Goal: Information Seeking & Learning: Learn about a topic

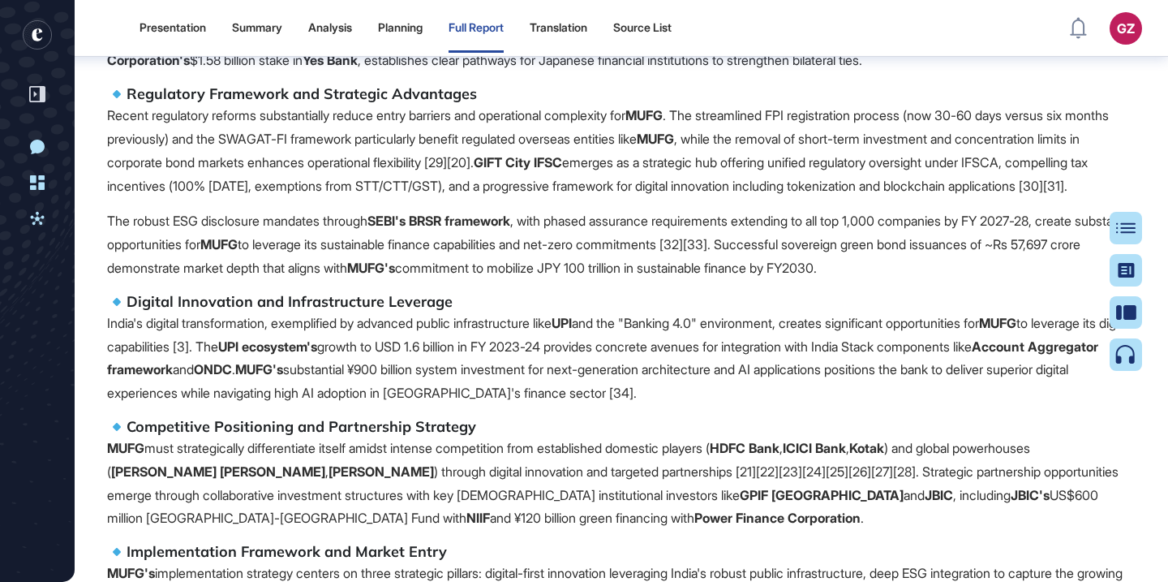
scroll to position [95375, 0]
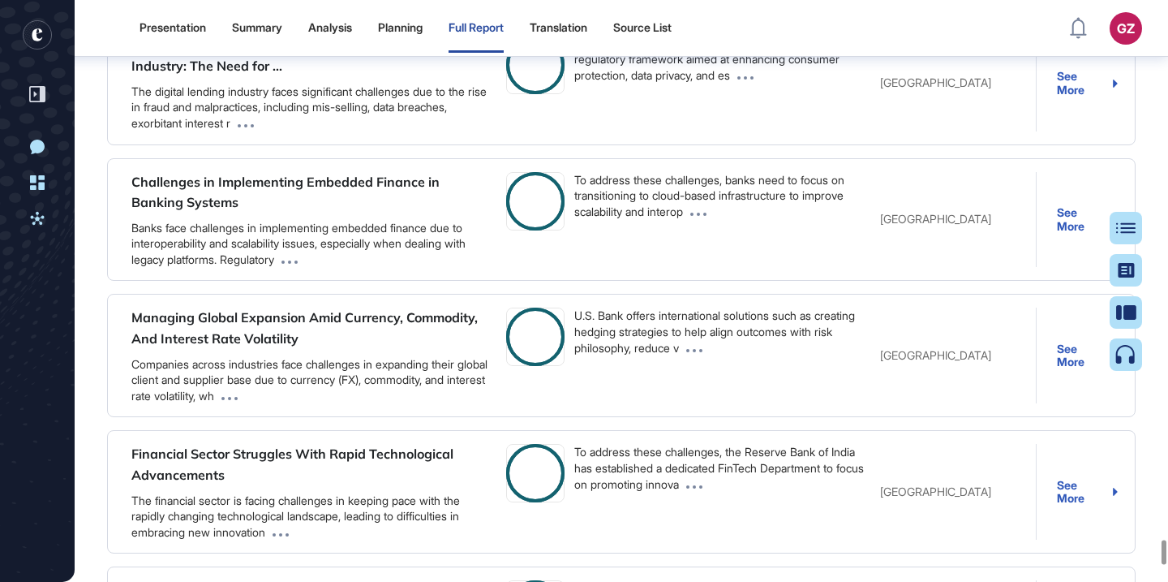
drag, startPoint x: 728, startPoint y: 312, endPoint x: 690, endPoint y: 468, distance: 161.2
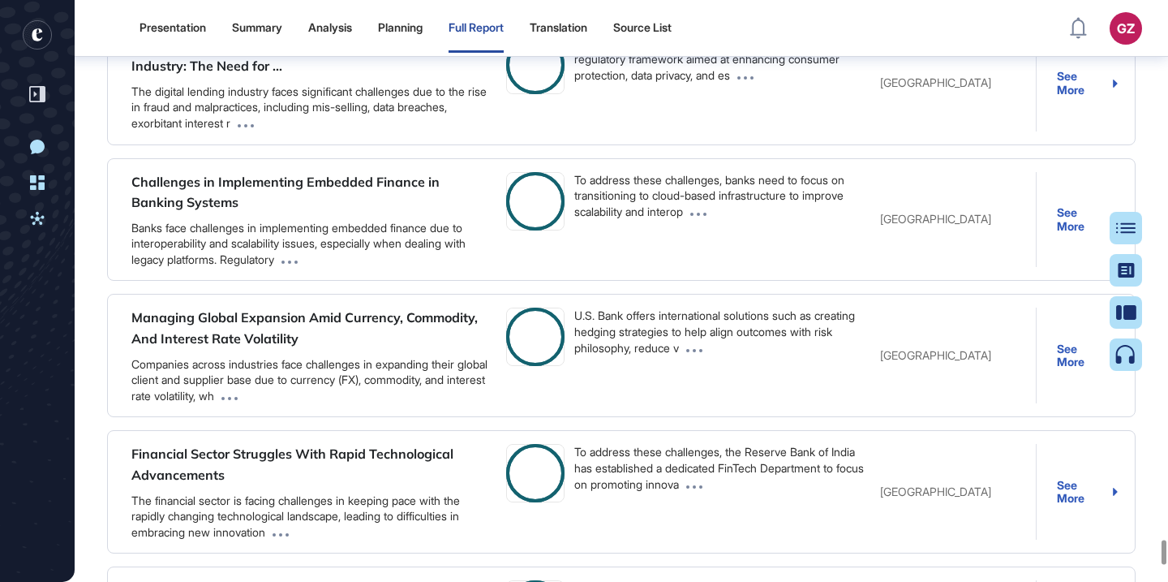
copy div "ESGTech, in partnership with Global Green Connect (GGC), offers an accessible a…"
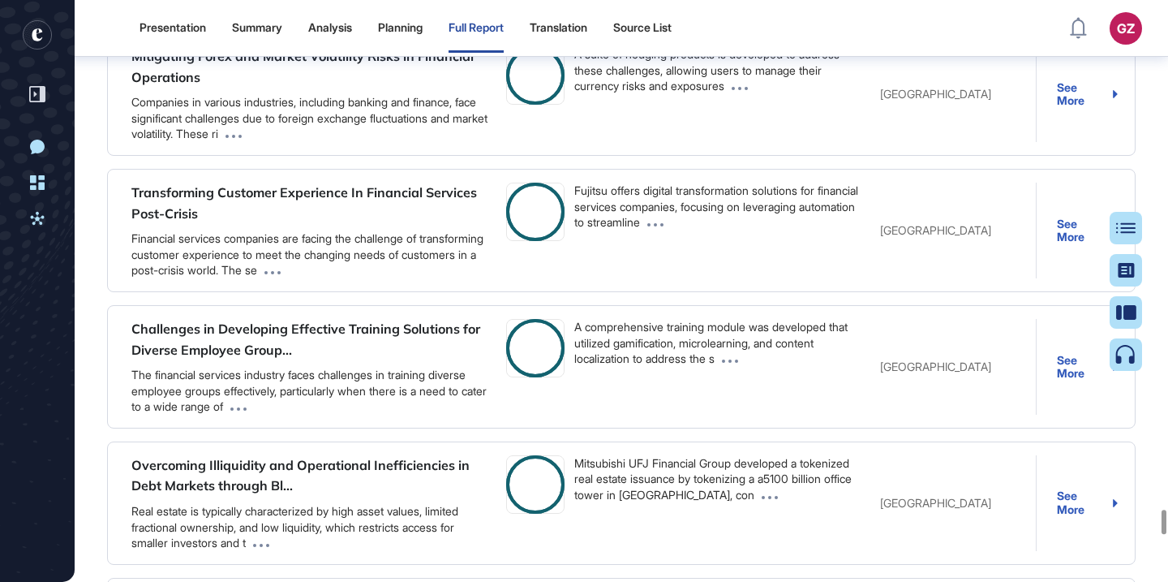
scroll to position [89553, 0]
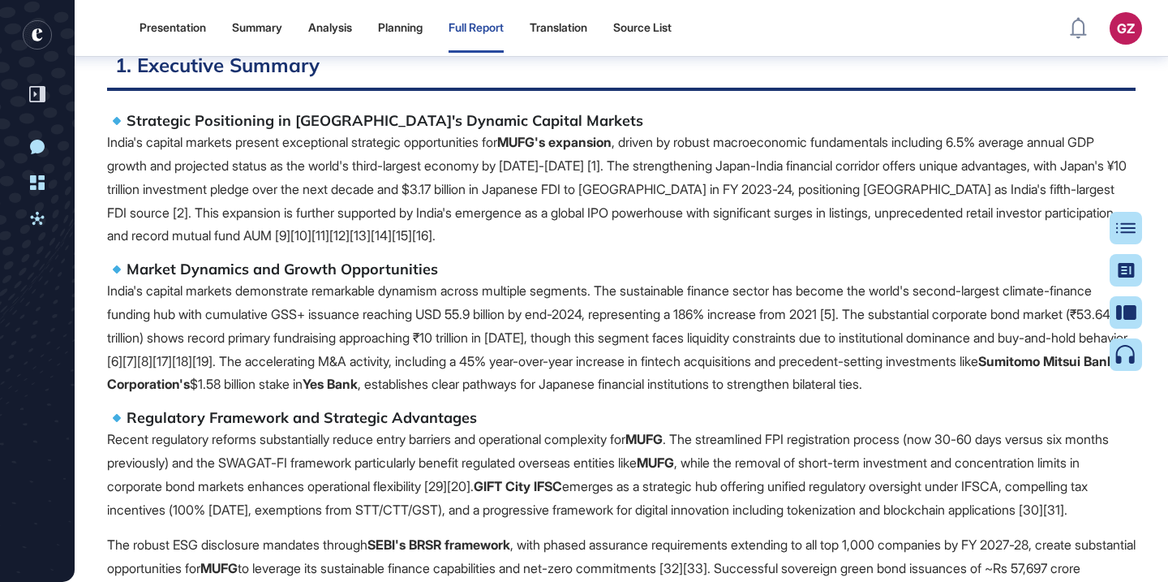
scroll to position [98165, 0]
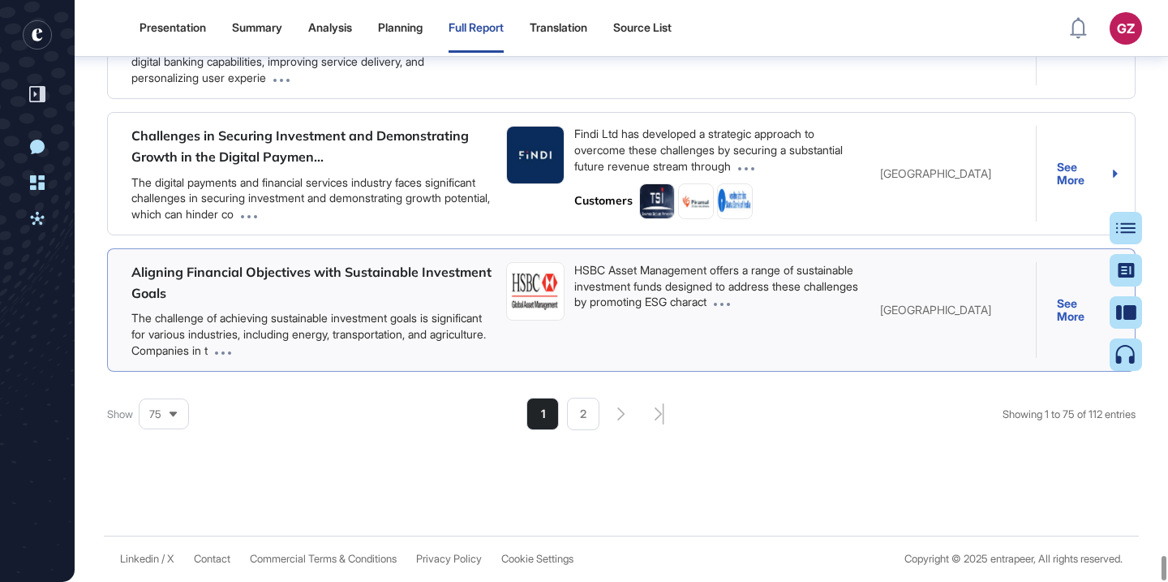
click at [1066, 316] on div "See More" at bounding box center [1087, 310] width 61 height 27
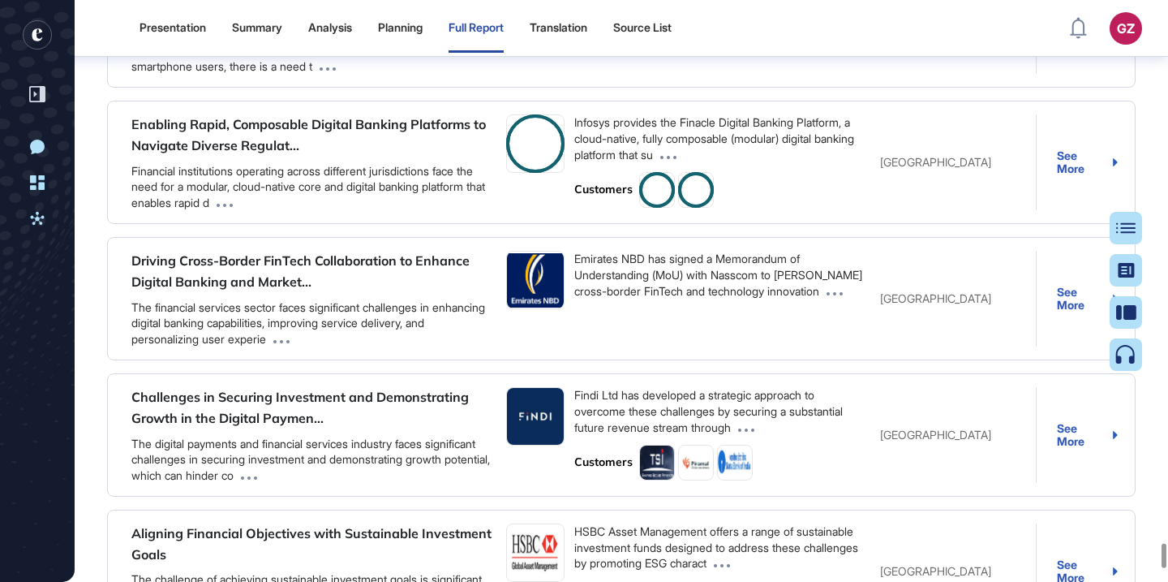
scroll to position [95974, 0]
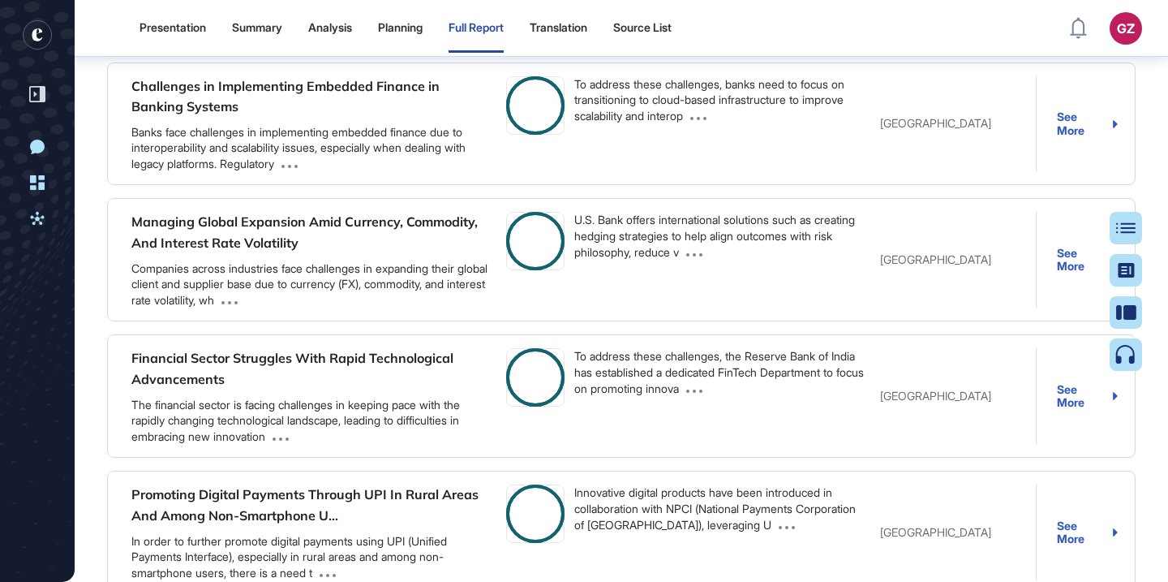
scroll to position [93924, 0]
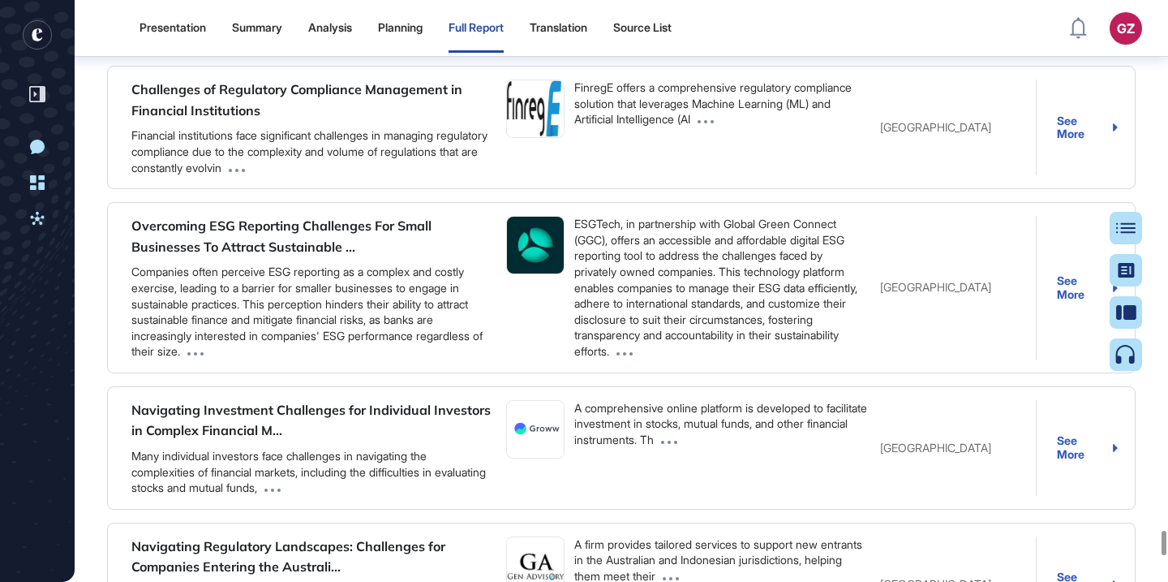
scroll to position [93715, 0]
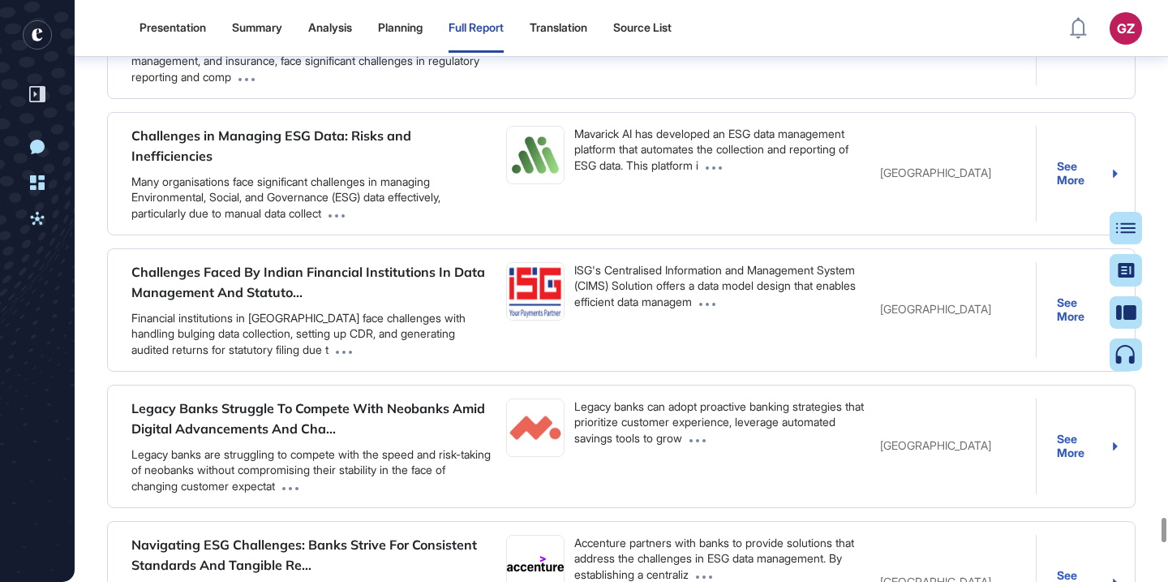
scroll to position [91406, 0]
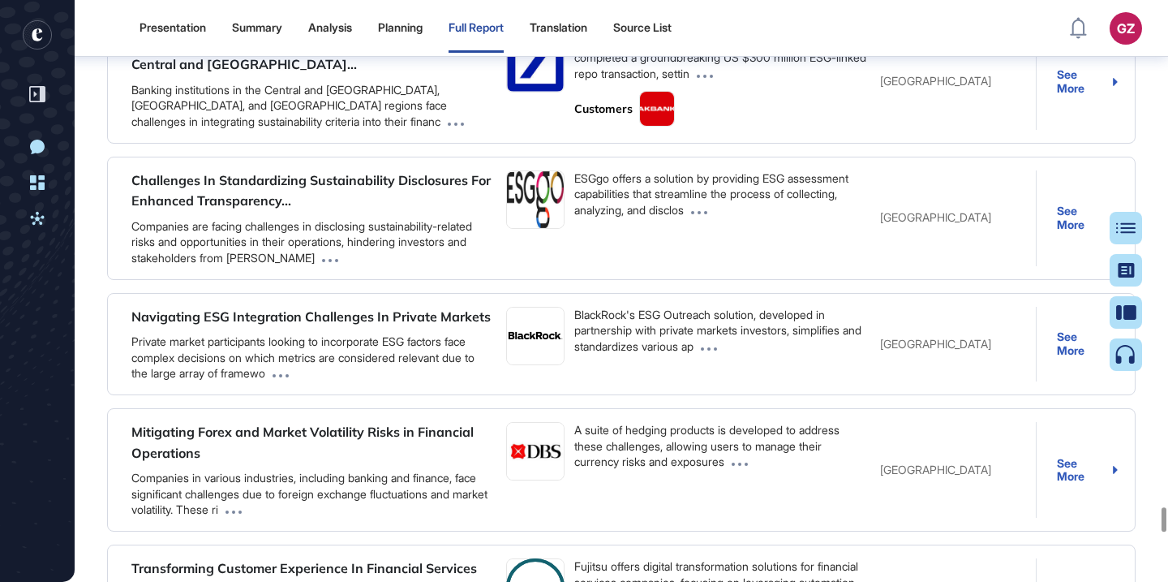
scroll to position [89468, 0]
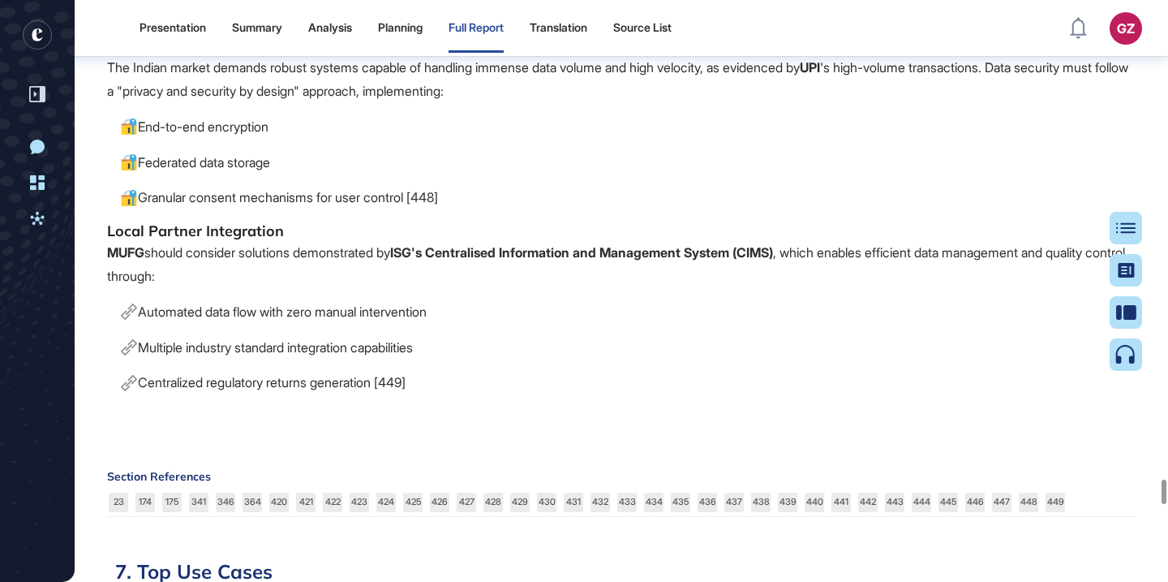
scroll to position [84649, 0]
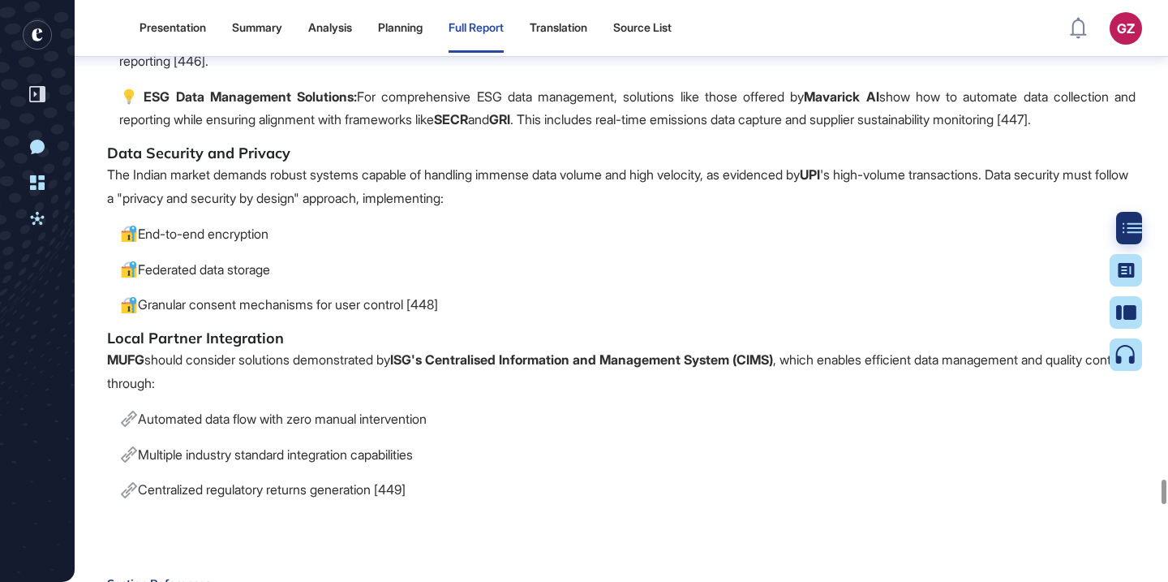
click at [1126, 228] on icon at bounding box center [1132, 227] width 19 height 11
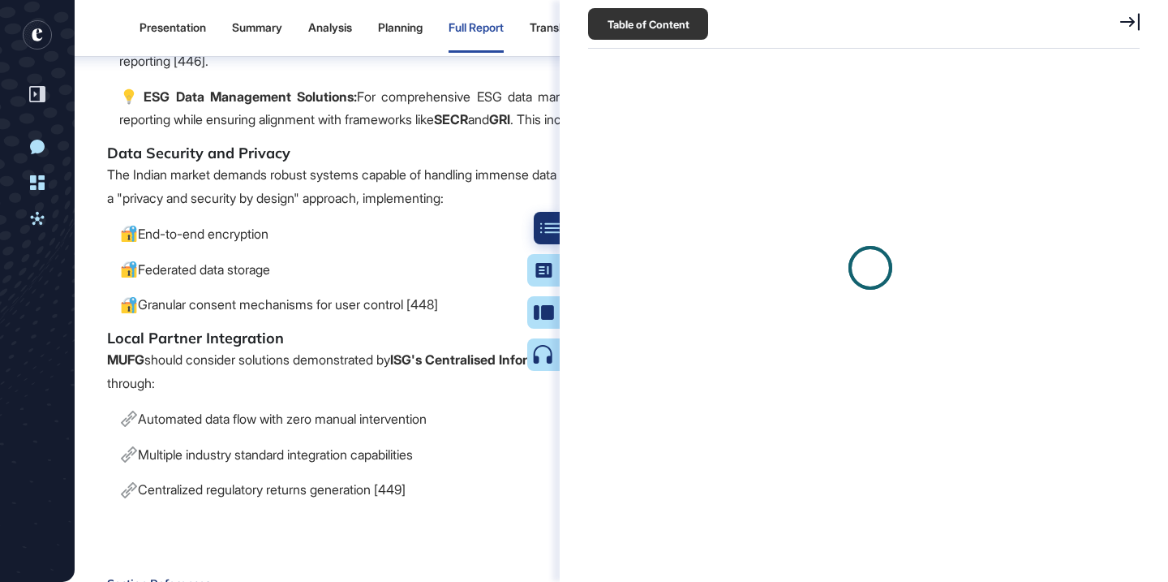
scroll to position [7, 1]
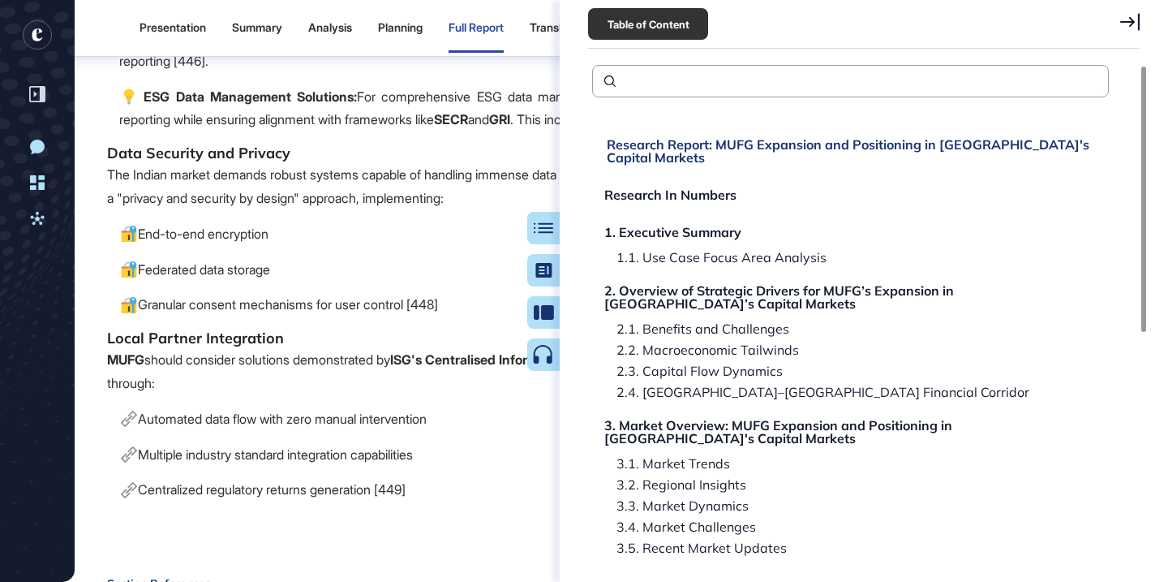
click at [776, 144] on div "Research Report: MUFG Expansion and Positioning in India's Capital Markets" at bounding box center [853, 151] width 493 height 26
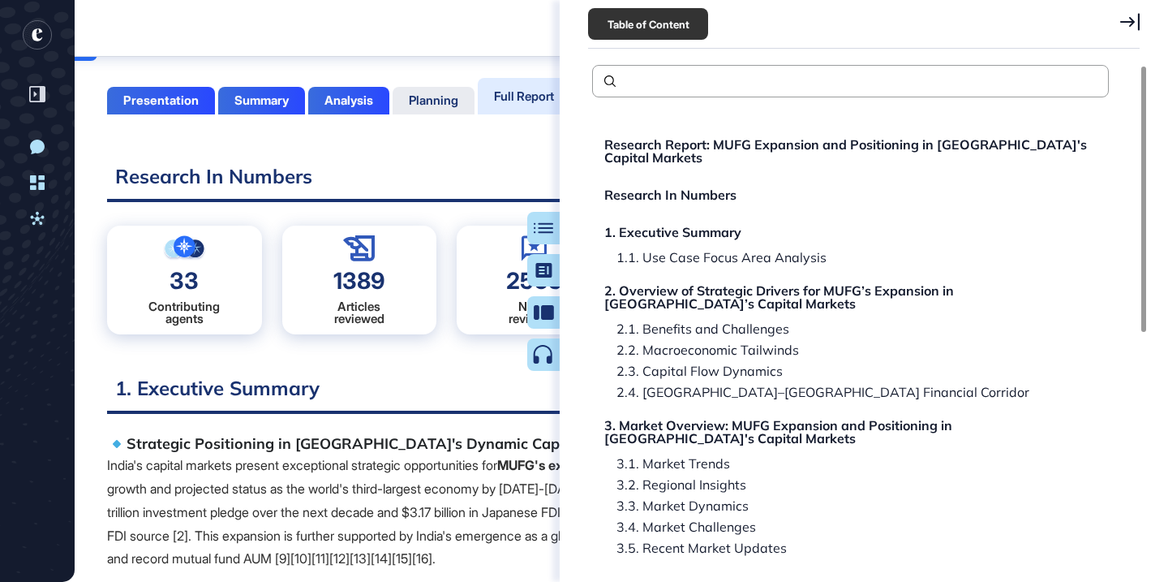
scroll to position [0, 0]
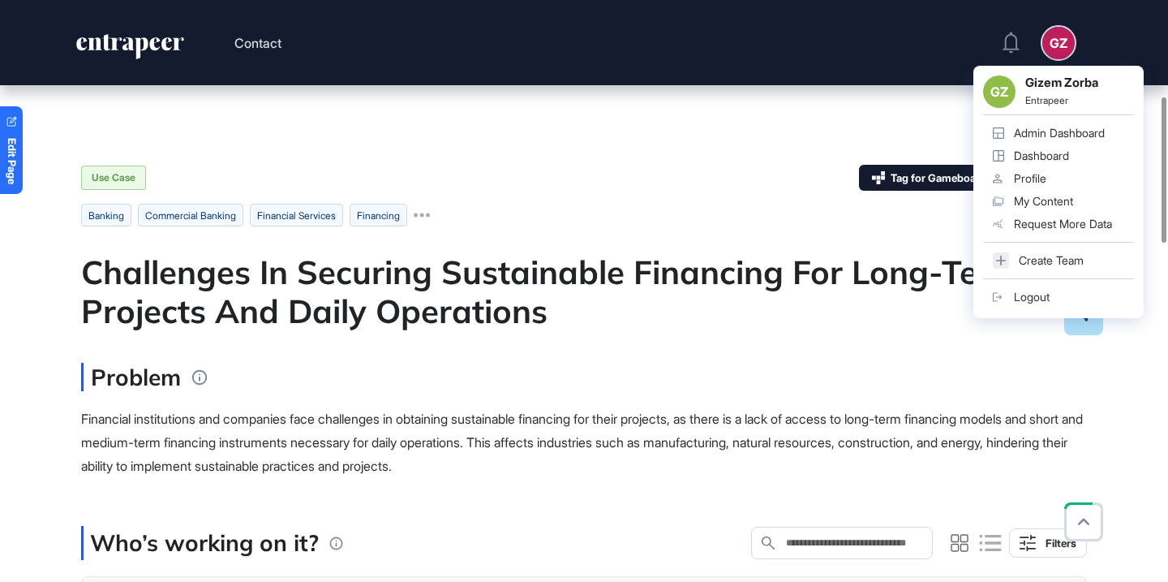
scroll to position [51, 0]
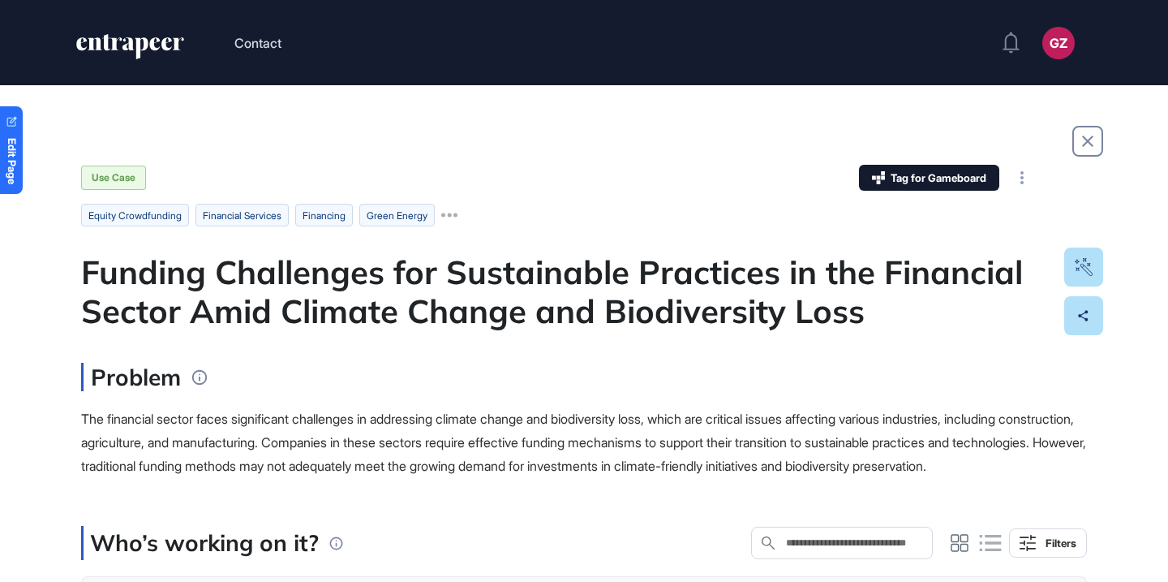
scroll to position [1, 1]
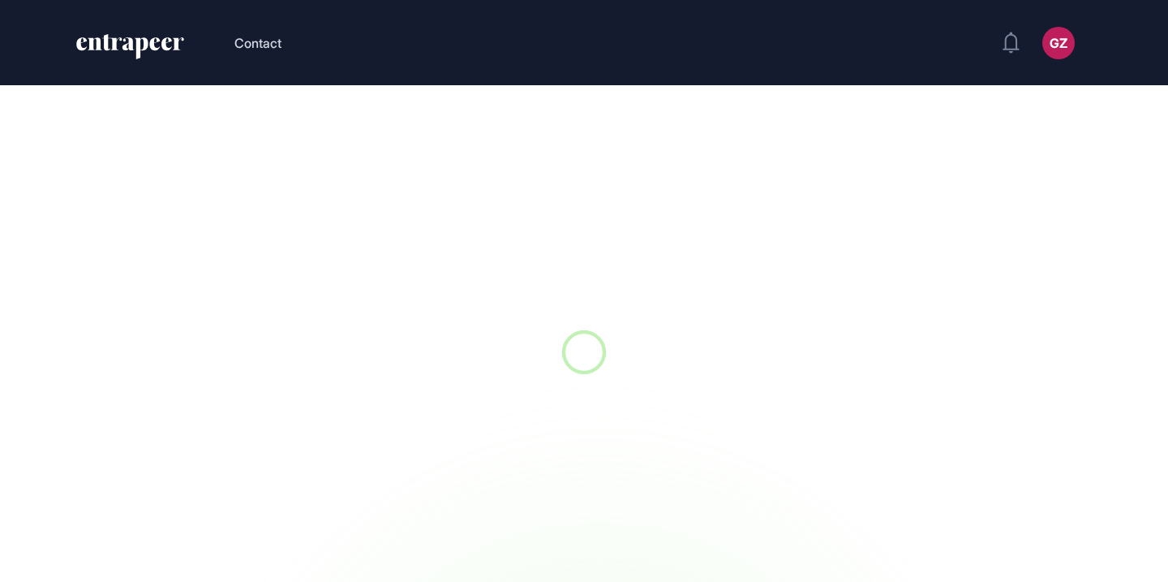
scroll to position [1, 1]
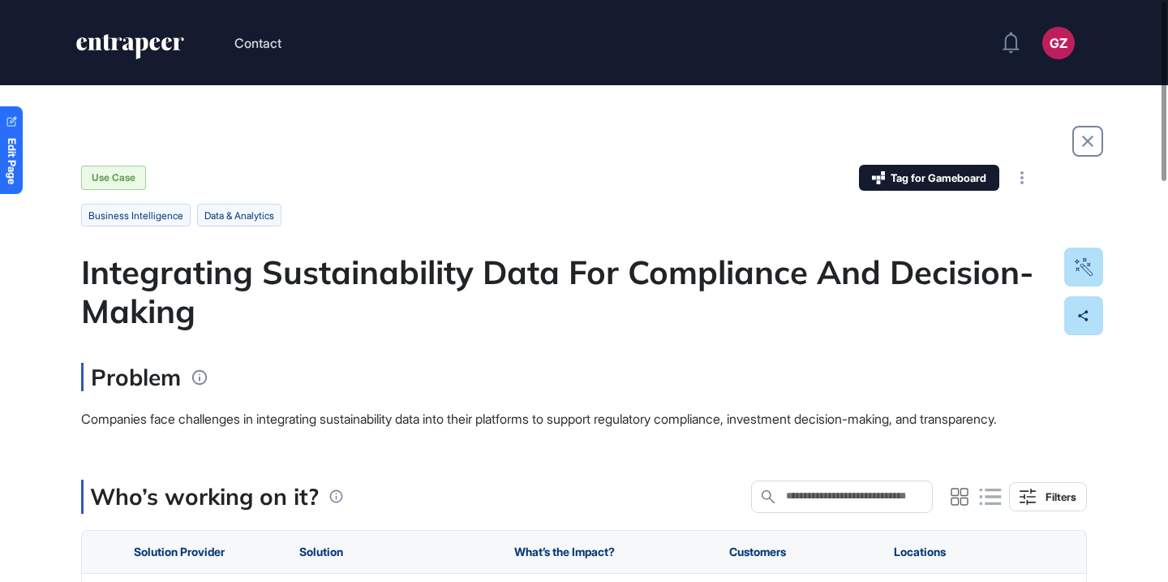
scroll to position [1, 1]
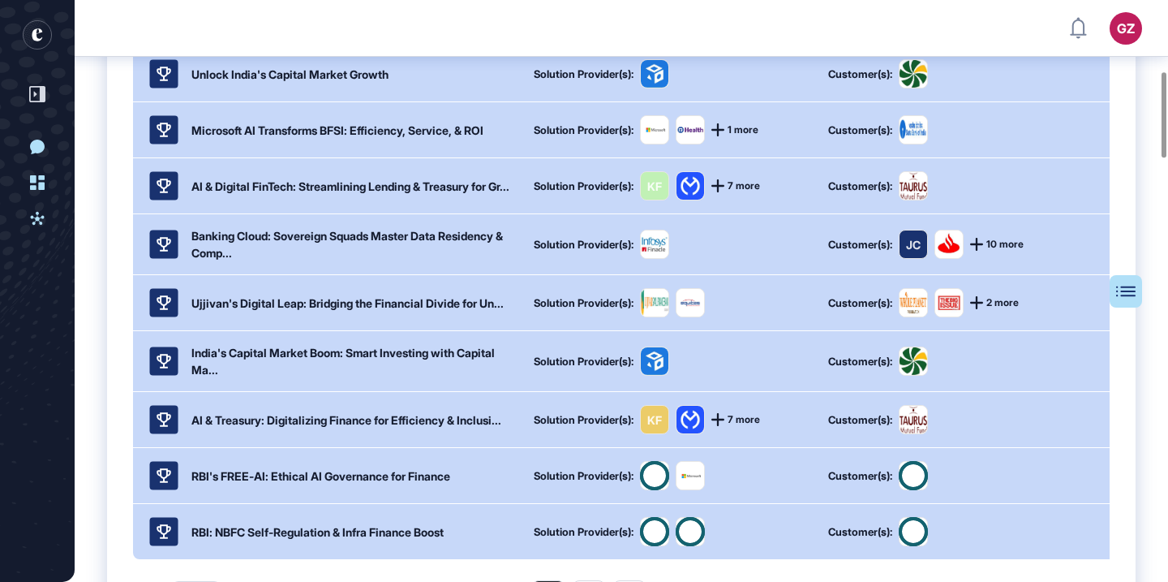
scroll to position [852, 0]
